Goal: Navigation & Orientation: Find specific page/section

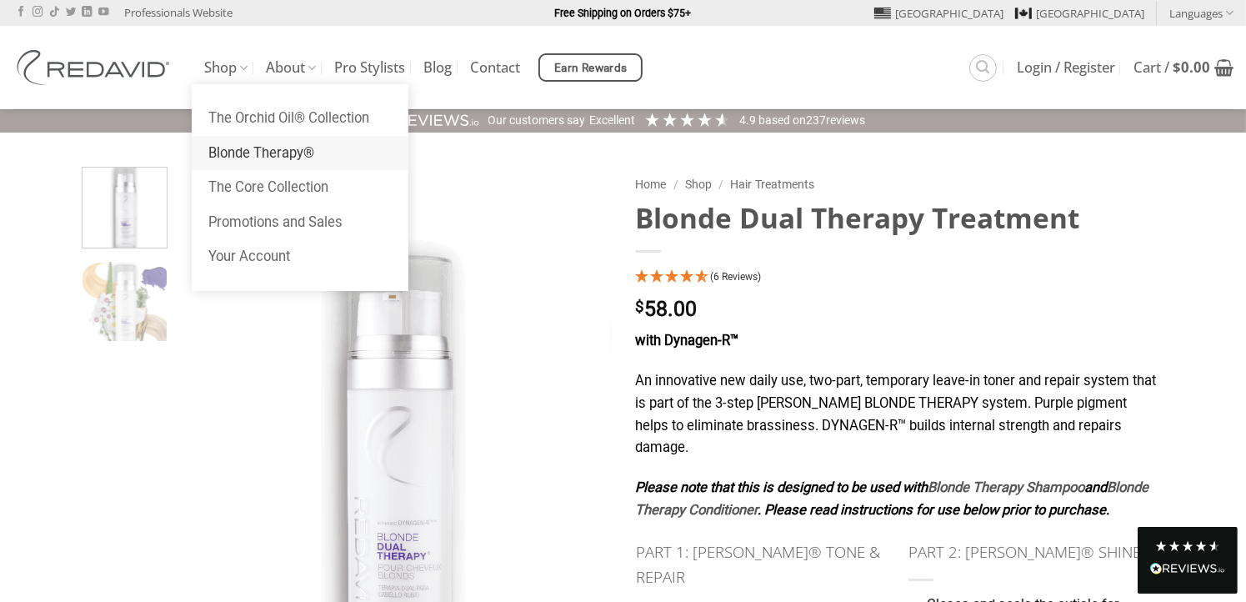
click at [233, 158] on link "Blonde Therapy®" at bounding box center [300, 153] width 217 height 35
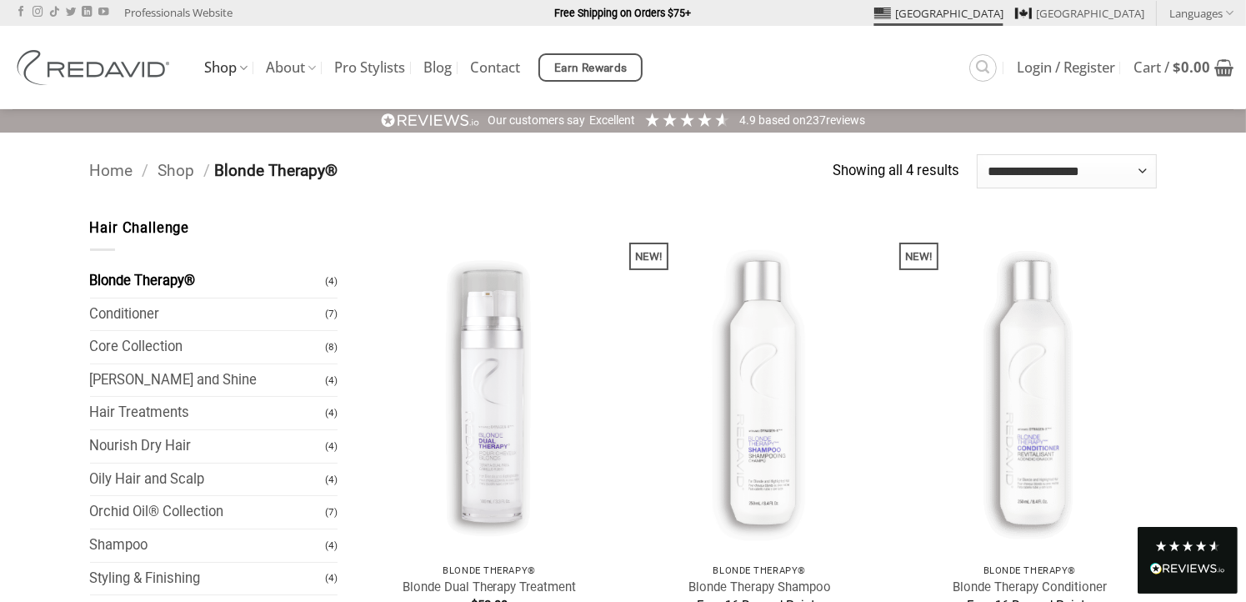
click at [1004, 17] on link "[GEOGRAPHIC_DATA]" at bounding box center [939, 13] width 129 height 25
